Goal: Book appointment/travel/reservation

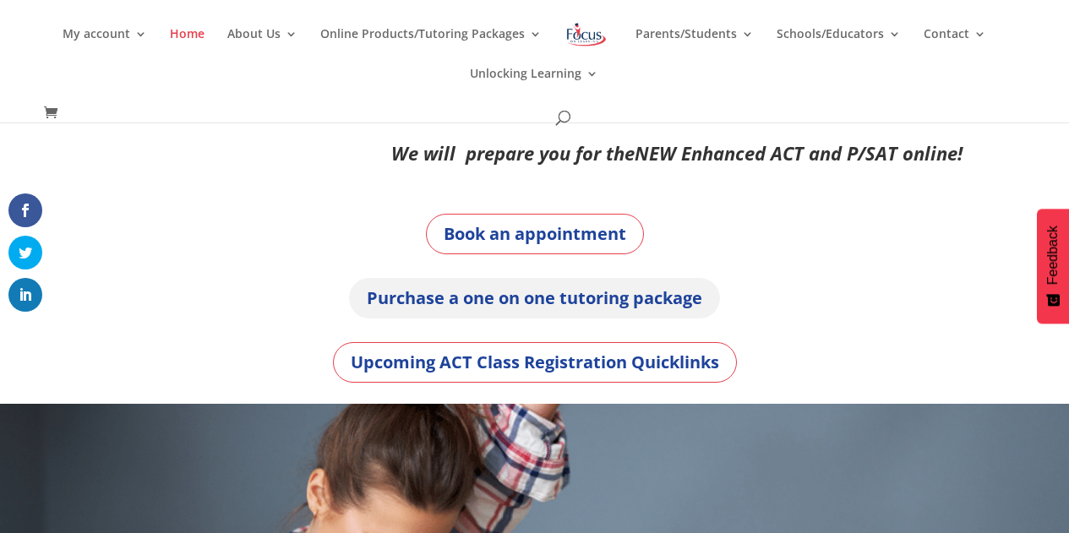
click at [548, 292] on link "Purchase a one on one tutoring package" at bounding box center [534, 298] width 371 height 41
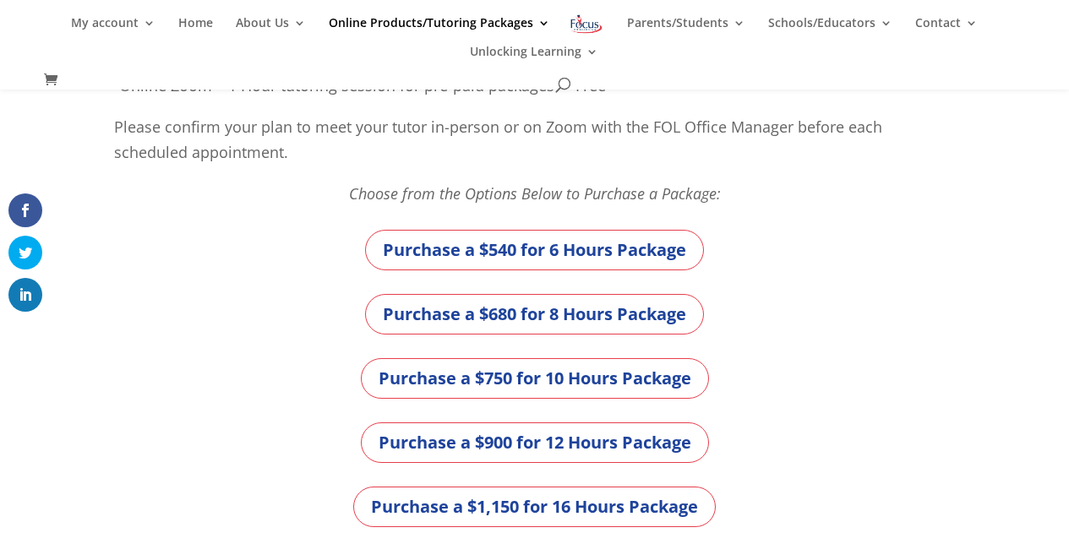
scroll to position [479, 0]
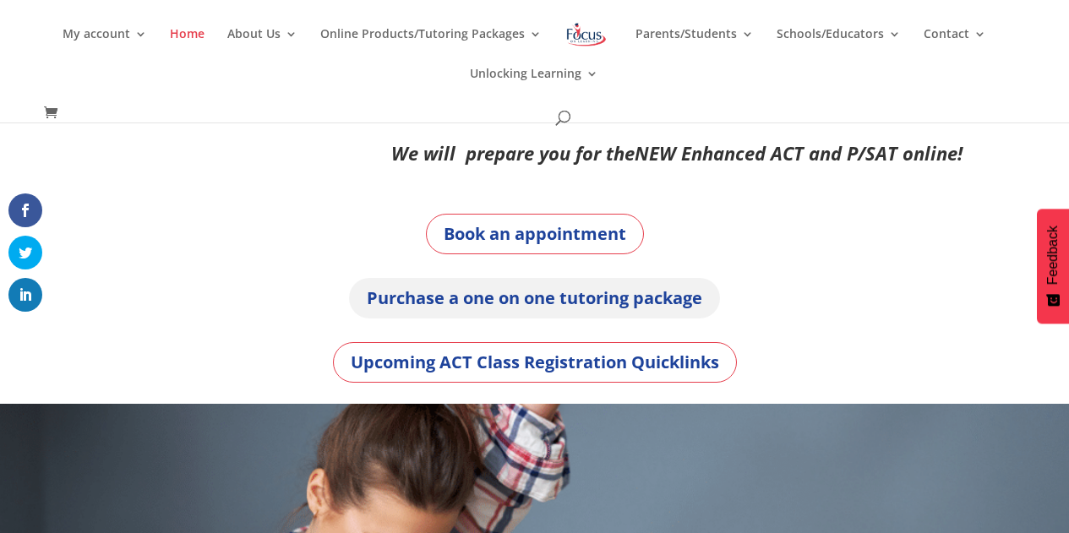
click at [577, 293] on link "Purchase a one on one tutoring package" at bounding box center [534, 298] width 371 height 41
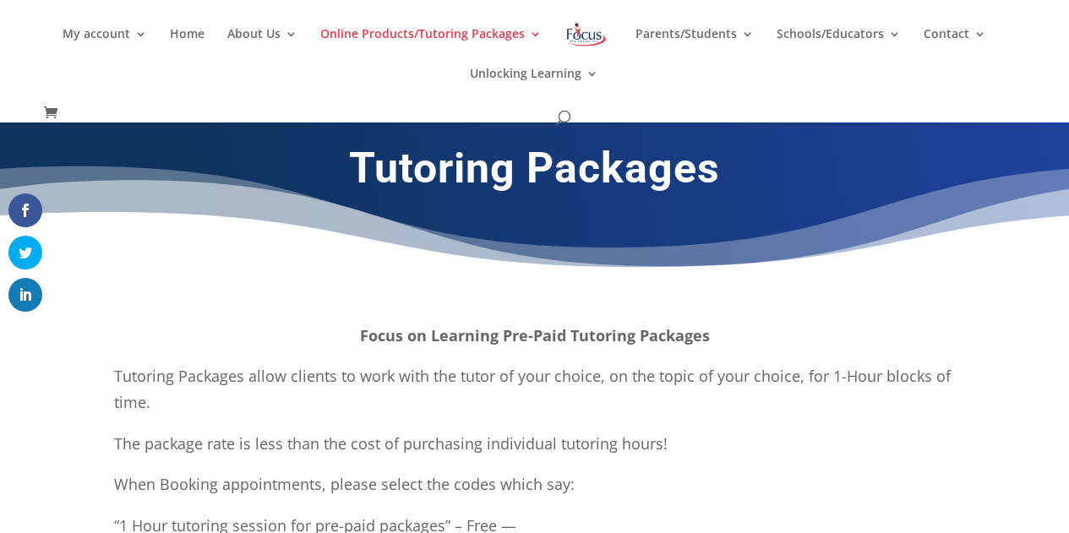
click at [1044, 41] on div "My account My account Account details My Courses Home About Us About FOL The FO…" at bounding box center [534, 61] width 1069 height 123
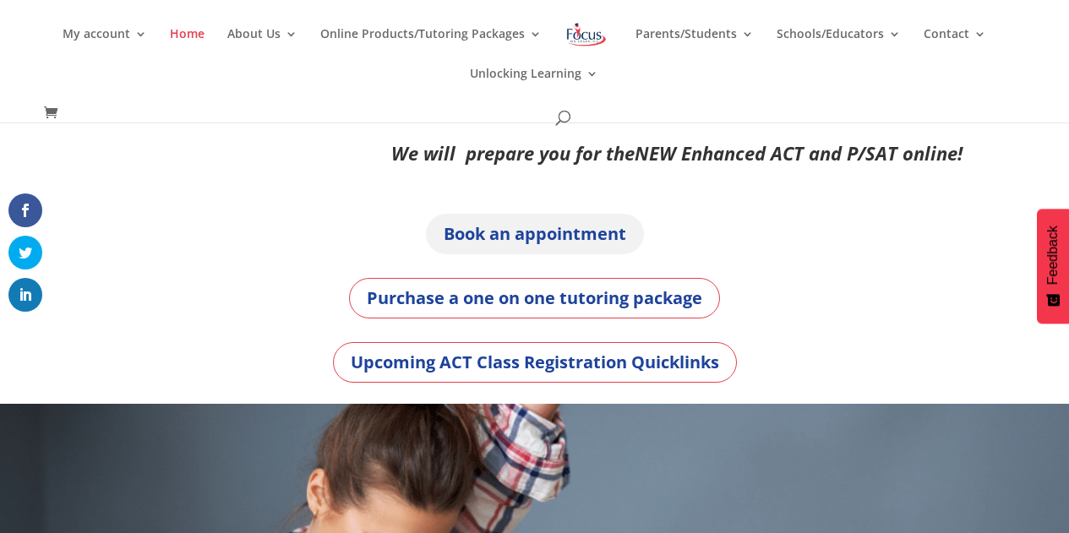
click at [551, 231] on link "Book an appointment" at bounding box center [535, 234] width 218 height 41
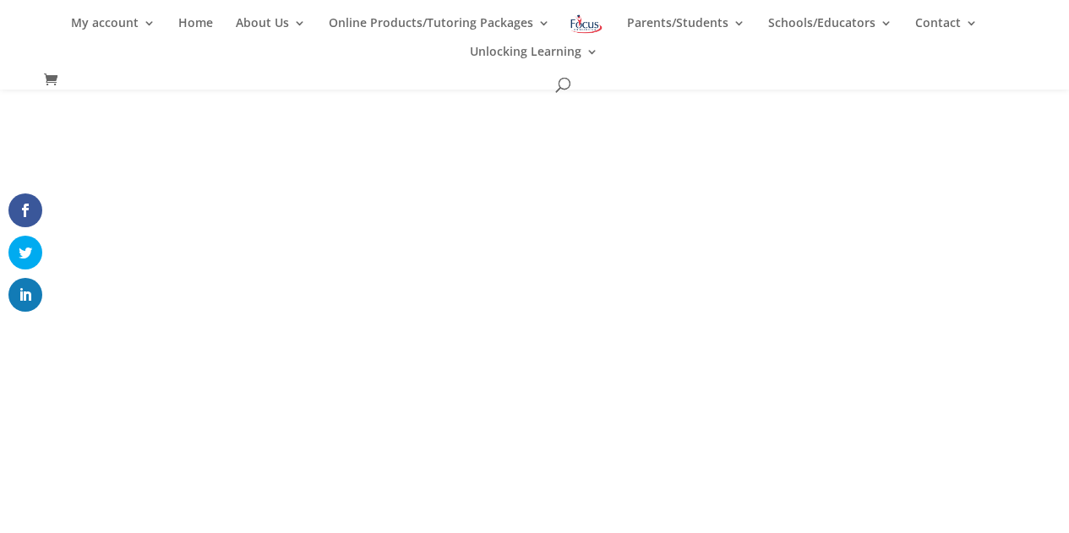
scroll to position [224, 0]
